Goal: Task Accomplishment & Management: Use online tool/utility

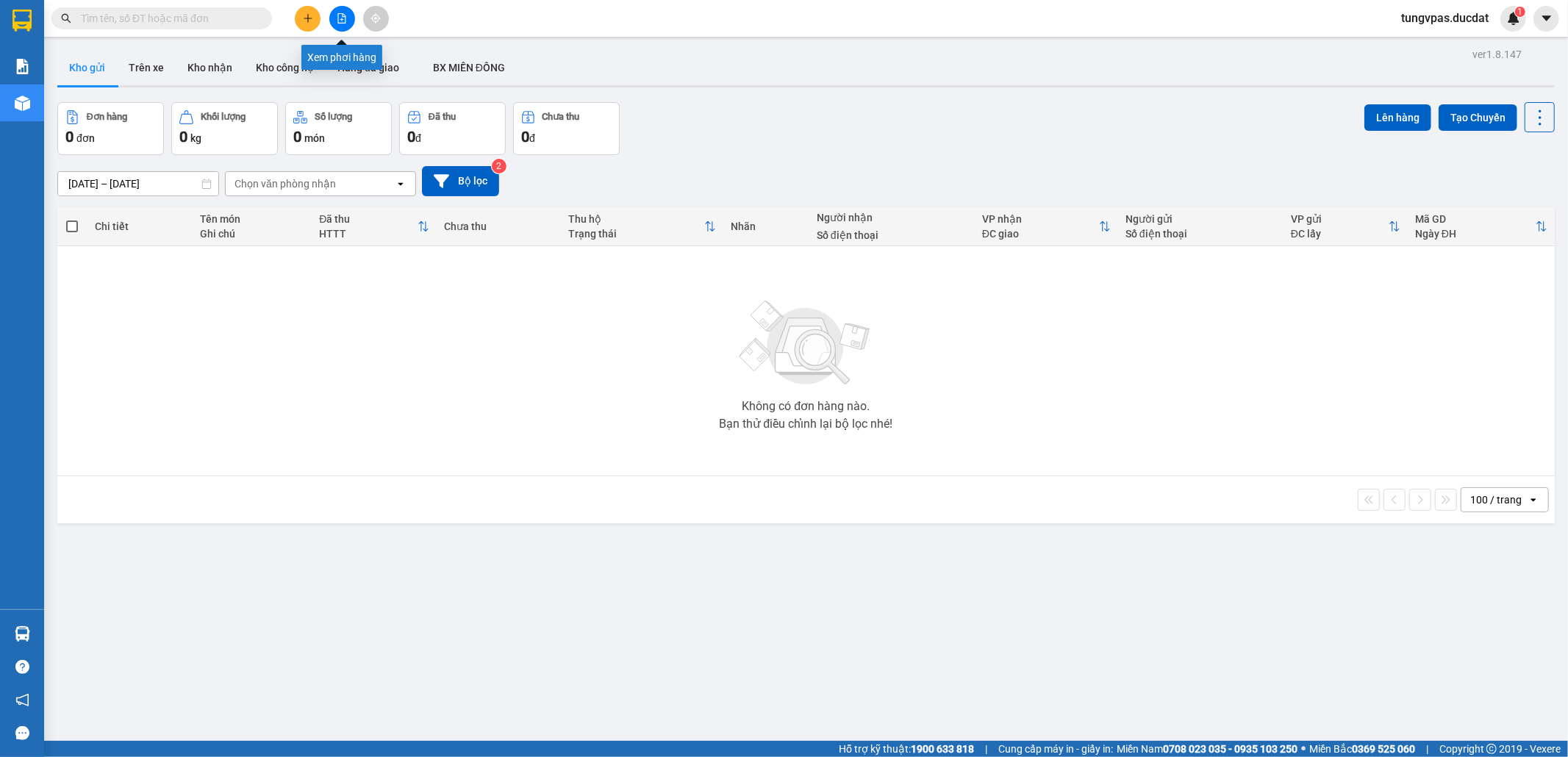
click at [341, 13] on icon "file-add" at bounding box center [342, 18] width 8 height 10
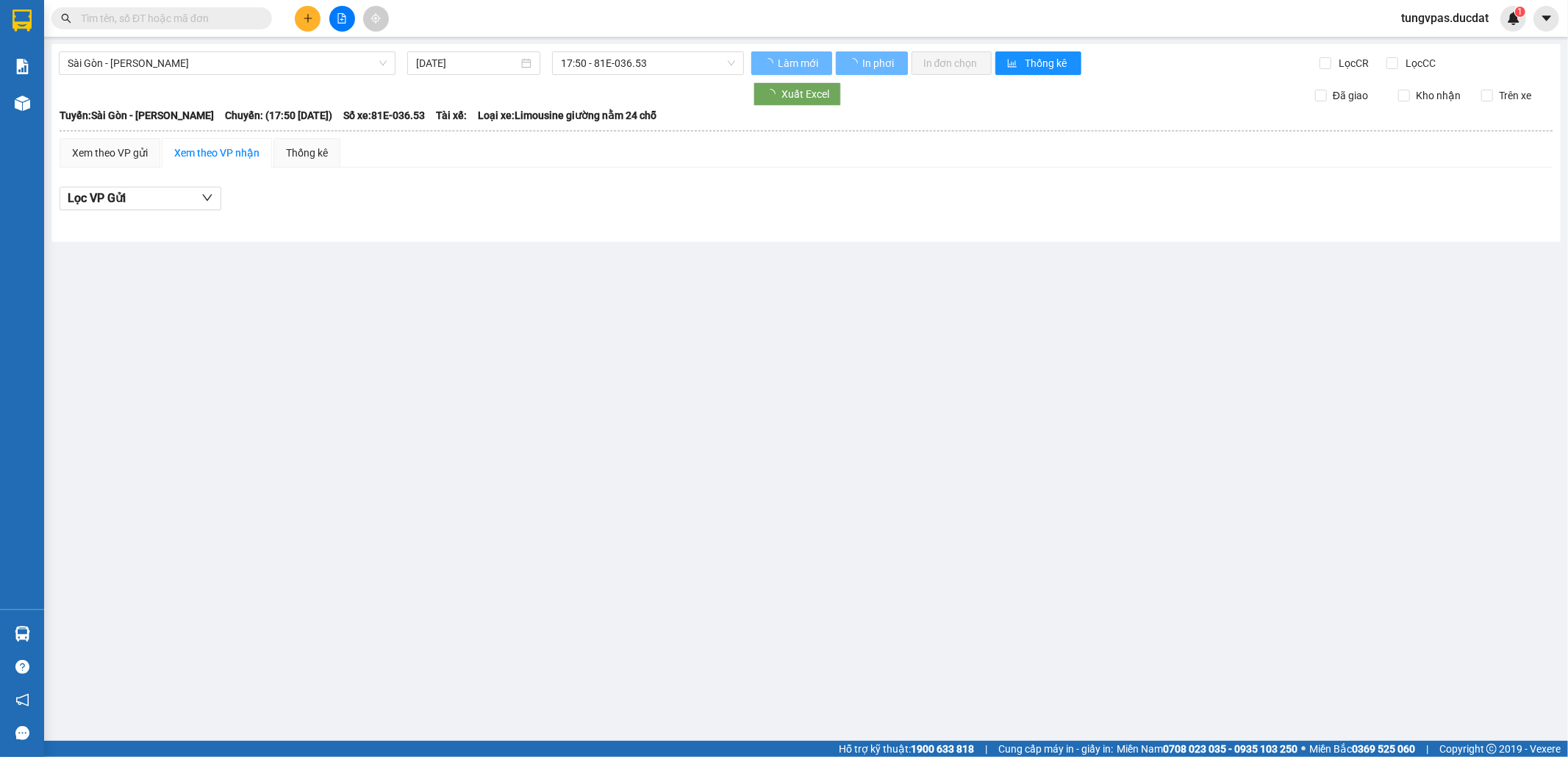
click at [242, 60] on span "Sài Gòn - [PERSON_NAME]" at bounding box center [227, 64] width 319 height 22
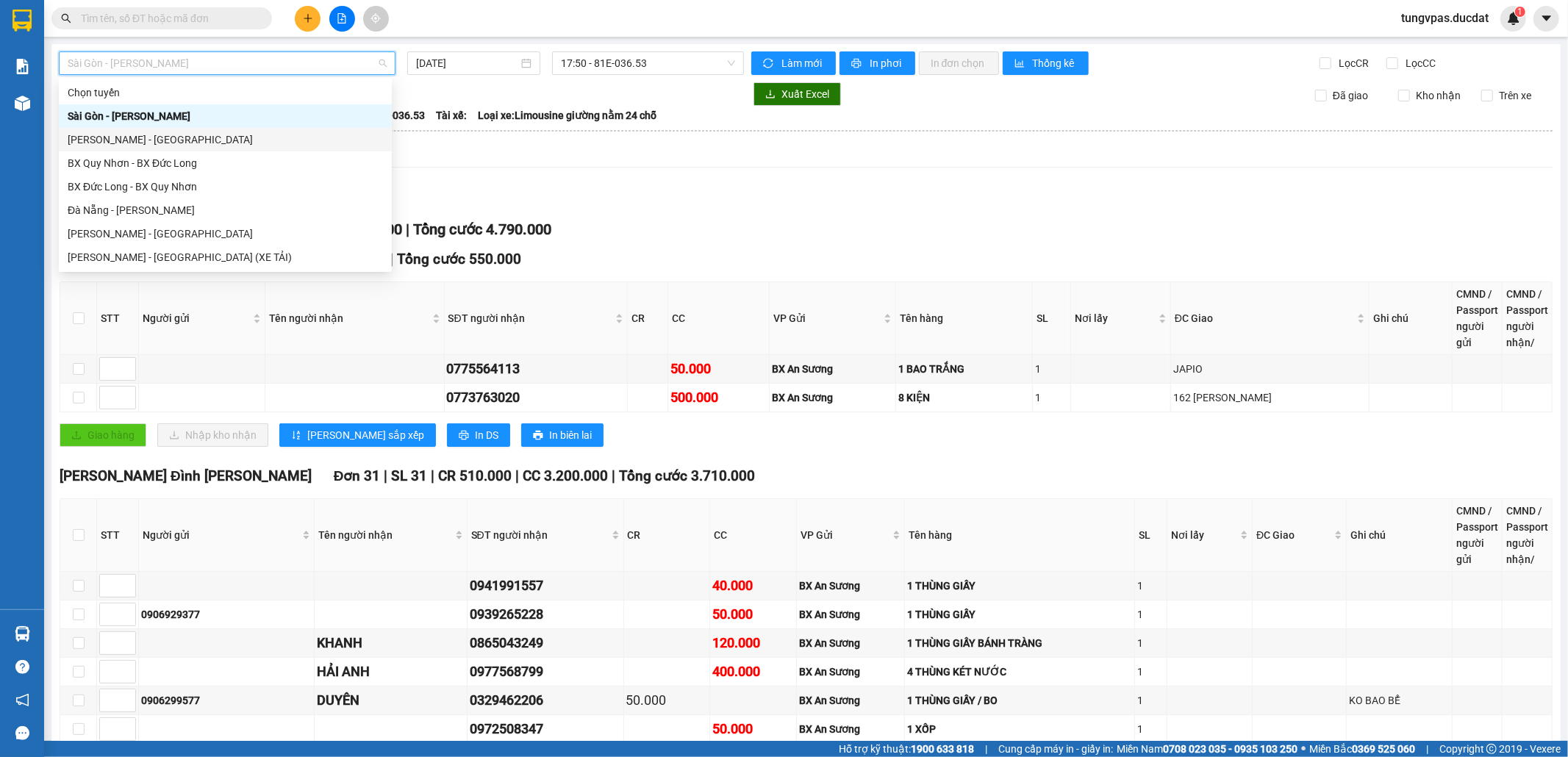
click at [172, 134] on div "[PERSON_NAME] - [GEOGRAPHIC_DATA]" at bounding box center [225, 139] width 315 height 16
type input "[DATE]"
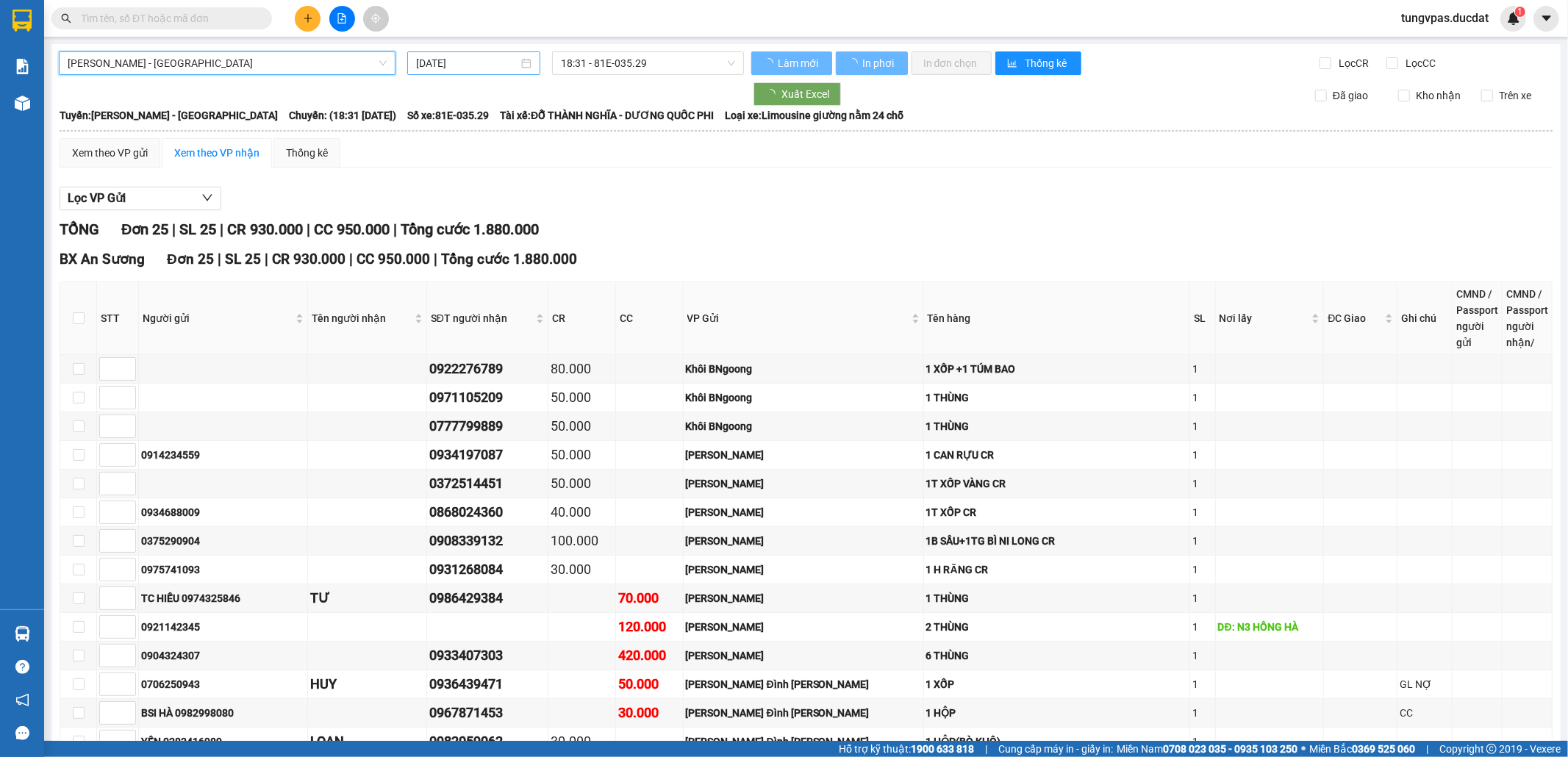
click at [497, 62] on input "[DATE]" at bounding box center [467, 63] width 102 height 16
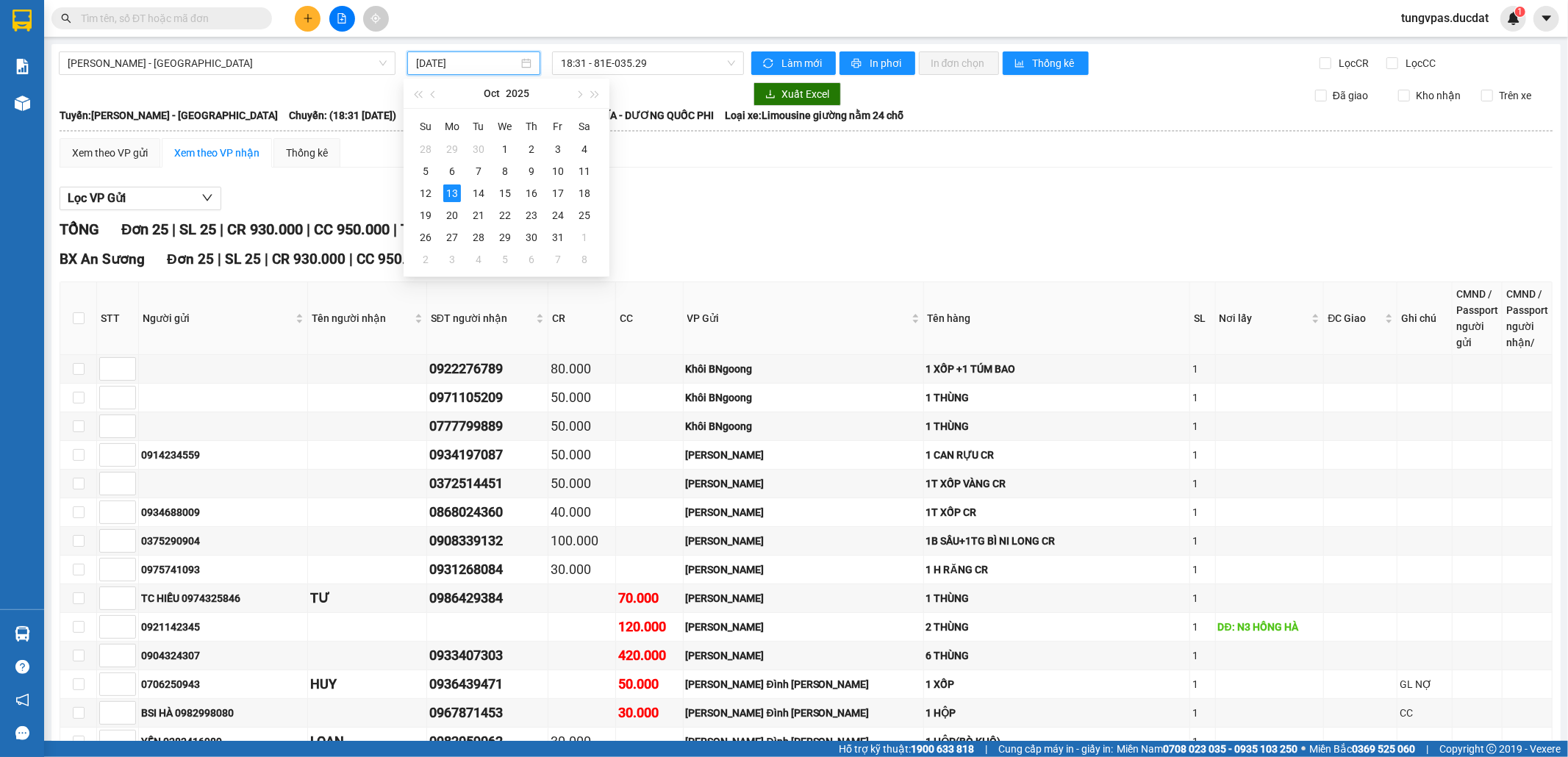
click at [945, 228] on div "[PERSON_NAME] 25 | SL 25 | CR 930.000 | CC 950.000 | [PERSON_NAME] 1.880.000" at bounding box center [806, 229] width 1493 height 23
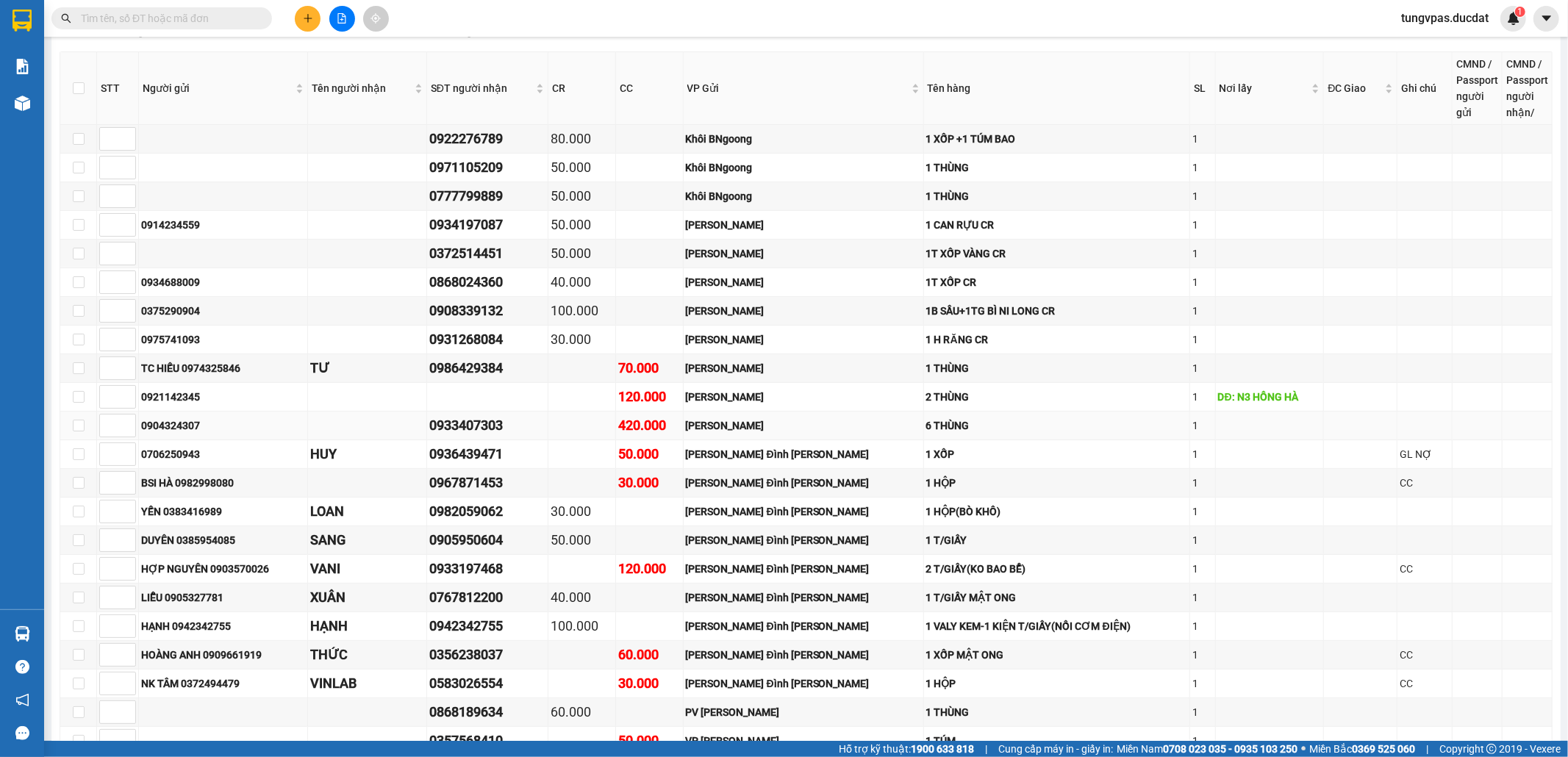
scroll to position [426, 0]
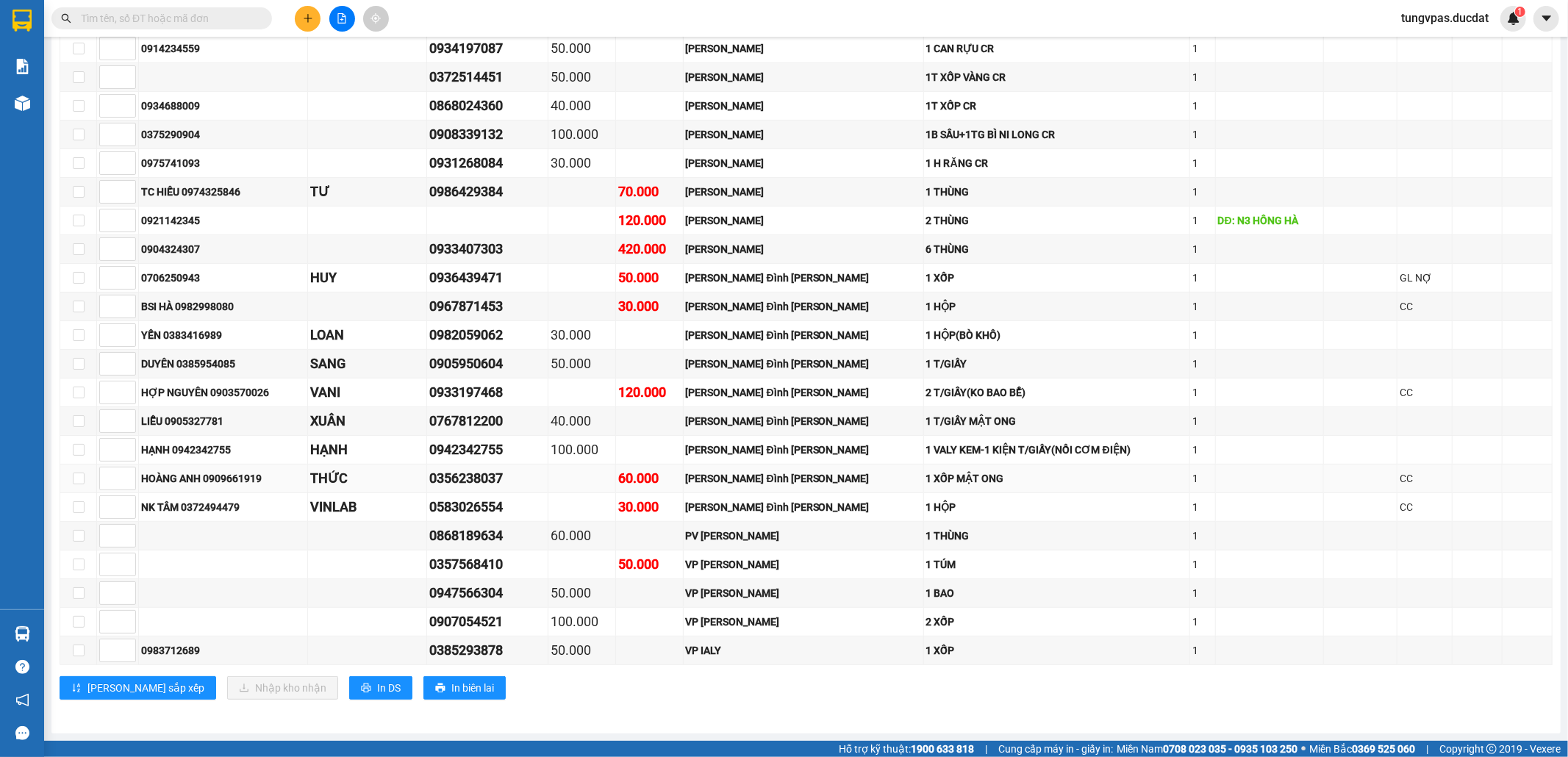
click at [960, 477] on div "1 XỐP MẬT ONG" at bounding box center [1057, 479] width 262 height 16
